Goal: Task Accomplishment & Management: Manage account settings

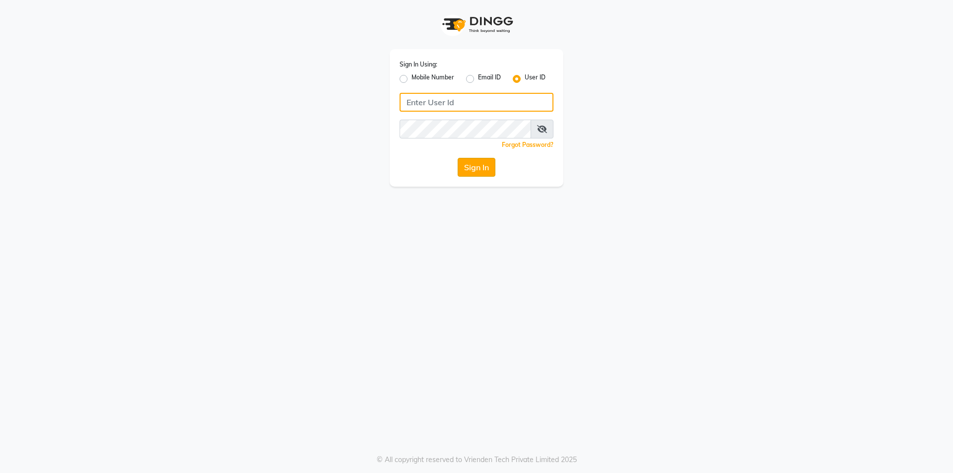
type input "trendsfamily"
click at [480, 166] on button "Sign In" at bounding box center [477, 167] width 38 height 19
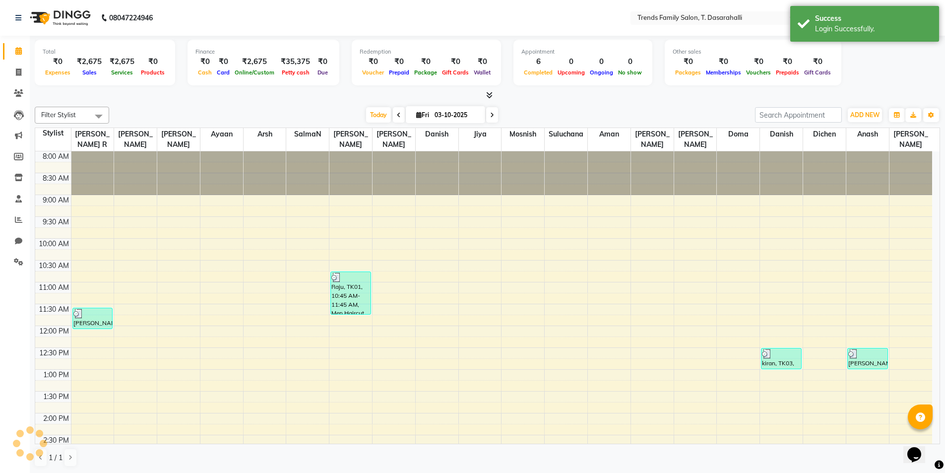
scroll to position [246, 0]
